Goal: Information Seeking & Learning: Learn about a topic

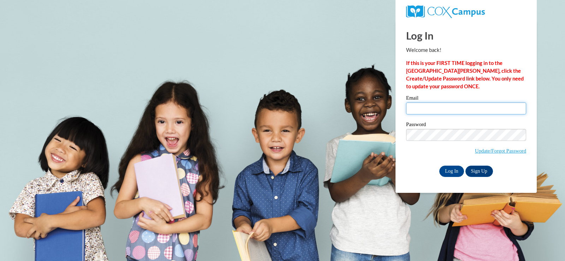
type input "teach4carter@yahoo.com"
click at [422, 108] on input "teach4carter@yahoo.com" at bounding box center [466, 108] width 120 height 12
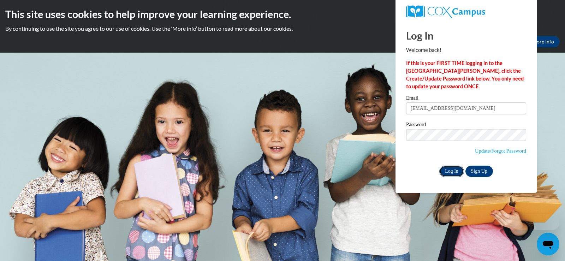
click at [448, 171] on input "Log In" at bounding box center [451, 171] width 25 height 11
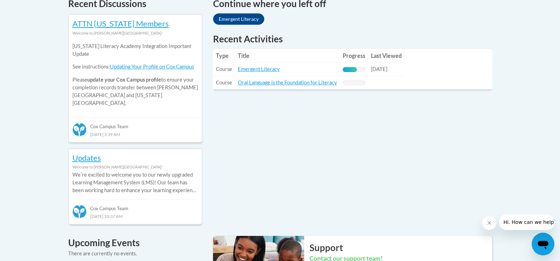
scroll to position [318, 0]
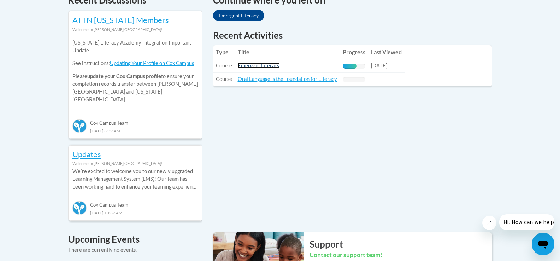
click at [277, 67] on link "Emergent Literacy" at bounding box center [259, 65] width 42 height 6
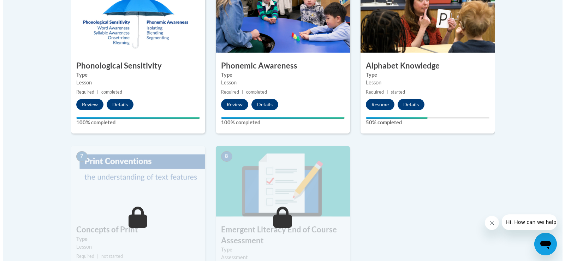
scroll to position [459, 0]
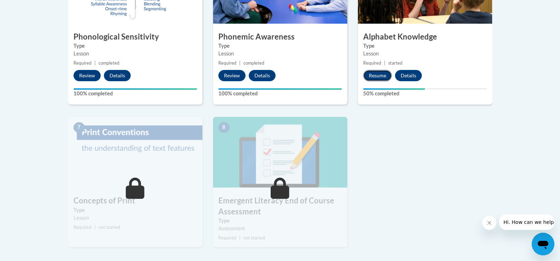
click at [376, 74] on button "Resume" at bounding box center [377, 75] width 29 height 11
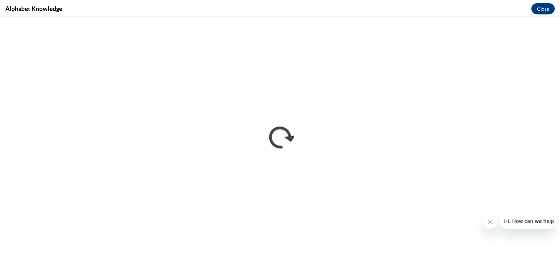
scroll to position [0, 0]
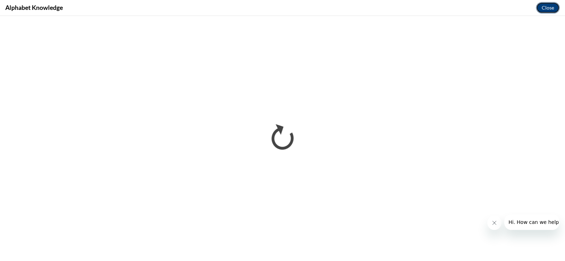
click at [545, 4] on button "Close" at bounding box center [548, 7] width 24 height 11
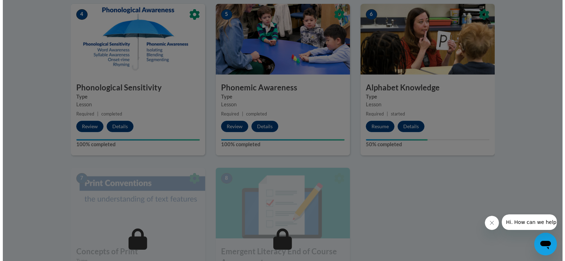
scroll to position [353, 0]
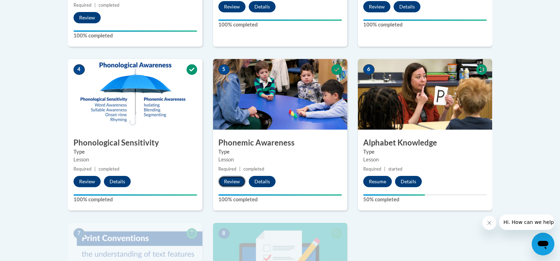
click at [228, 182] on button "Review" at bounding box center [231, 181] width 27 height 11
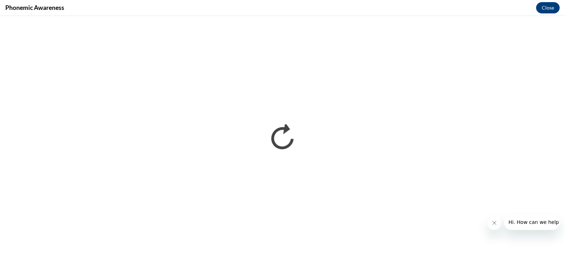
scroll to position [0, 0]
